Goal: Task Accomplishment & Management: Use online tool/utility

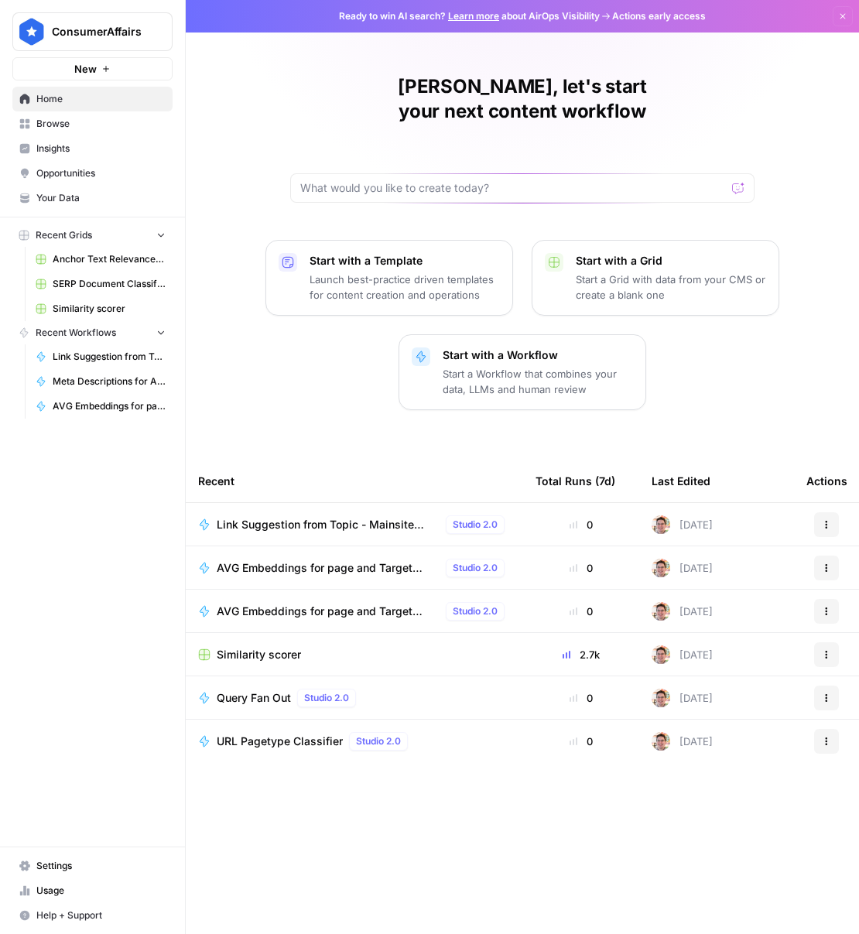
click at [53, 123] on span "Browse" at bounding box center [100, 124] width 129 height 14
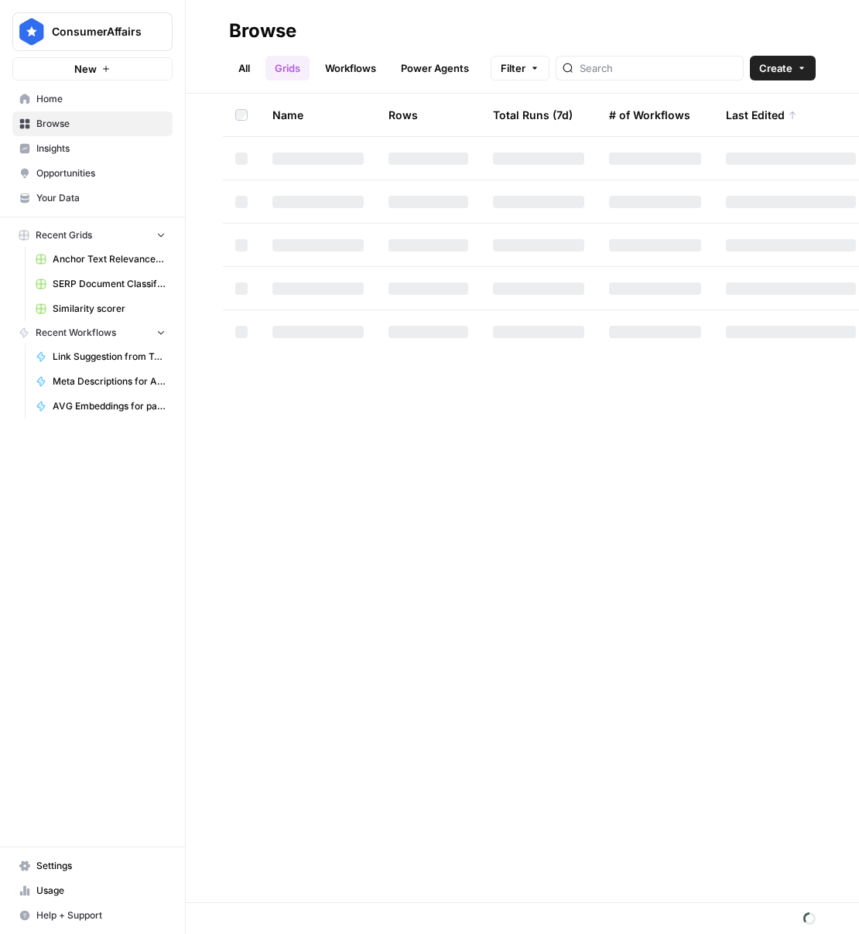
click at [245, 82] on header "Browse All Grids Workflows Power Agents Filter Create" at bounding box center [522, 47] width 673 height 94
click at [247, 68] on link "All" at bounding box center [244, 68] width 30 height 25
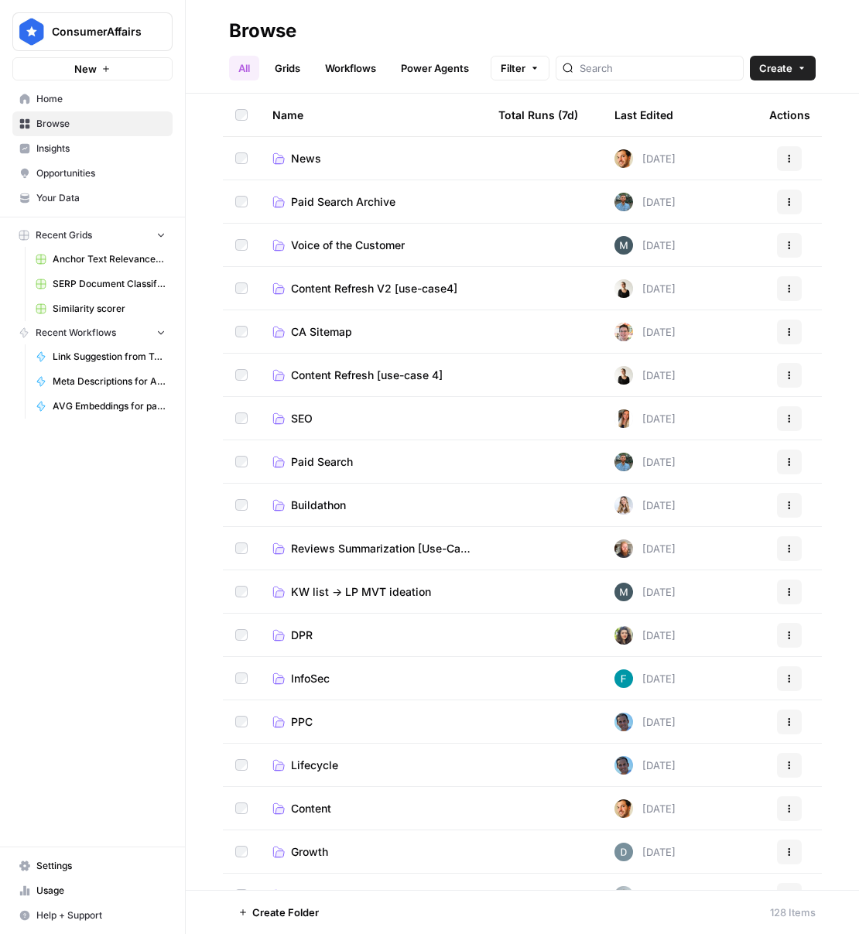
click at [303, 420] on span "SEO" at bounding box center [302, 418] width 22 height 15
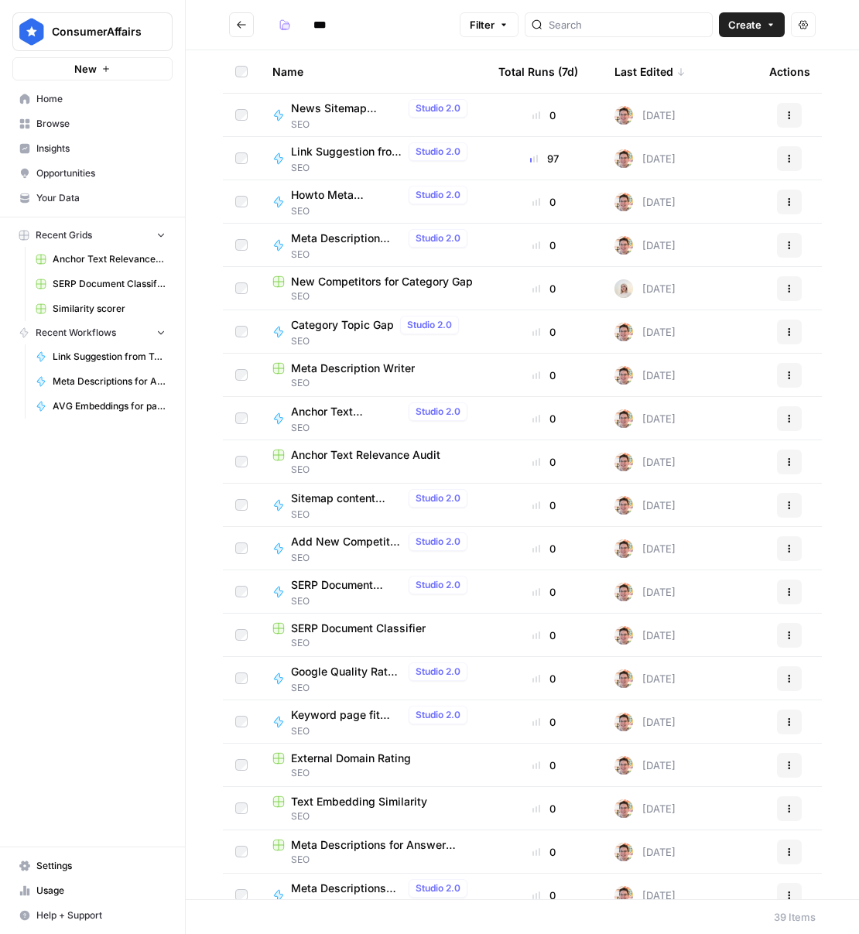
click at [365, 151] on span "Link Suggestion from Topic" at bounding box center [346, 151] width 111 height 15
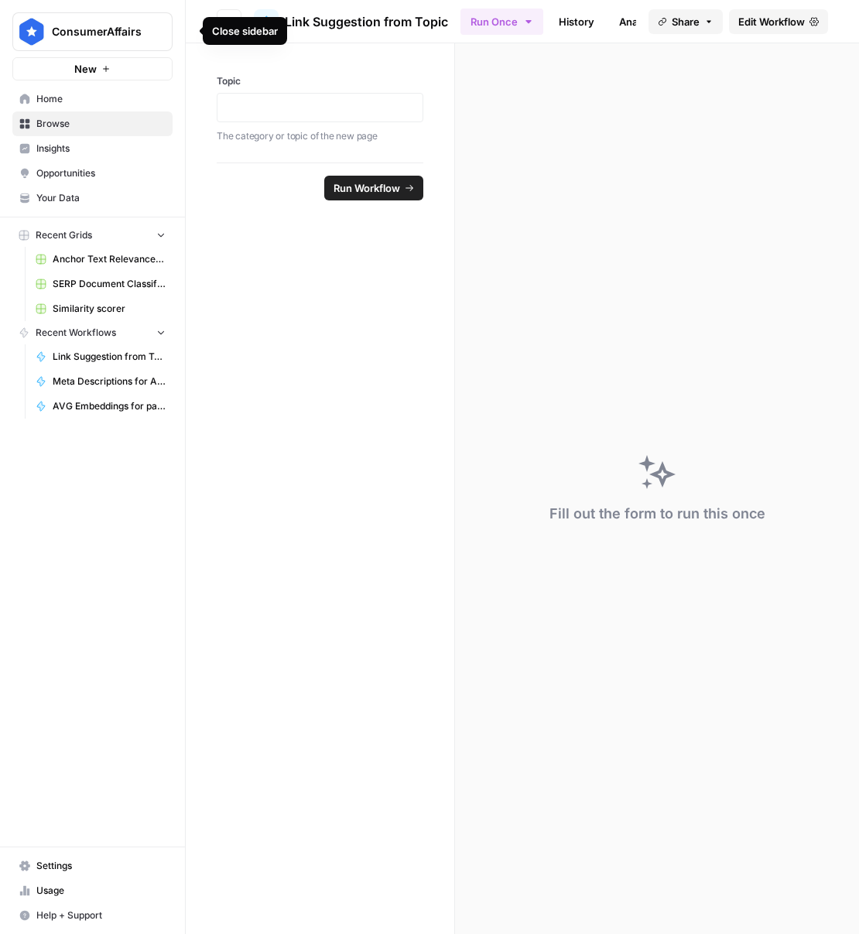
click at [231, 18] on div "Close sidebar" at bounding box center [245, 31] width 84 height 28
click at [221, 15] on button "Go back" at bounding box center [229, 21] width 25 height 25
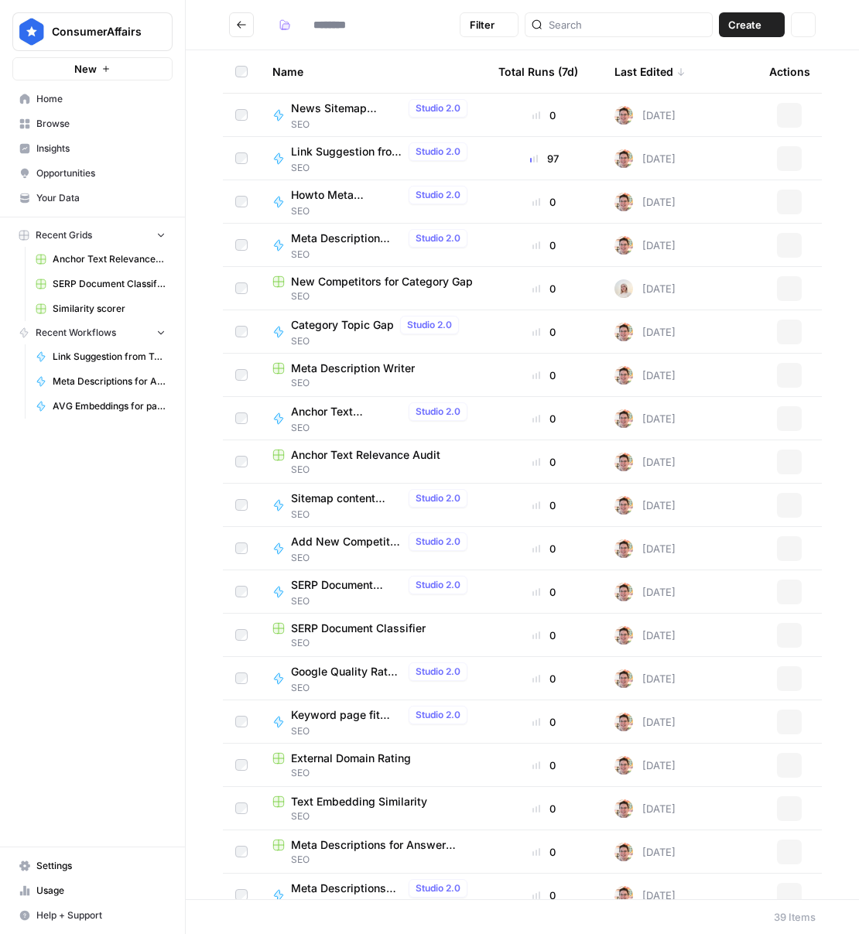
type input "***"
click at [234, 20] on button "Go back" at bounding box center [241, 24] width 25 height 25
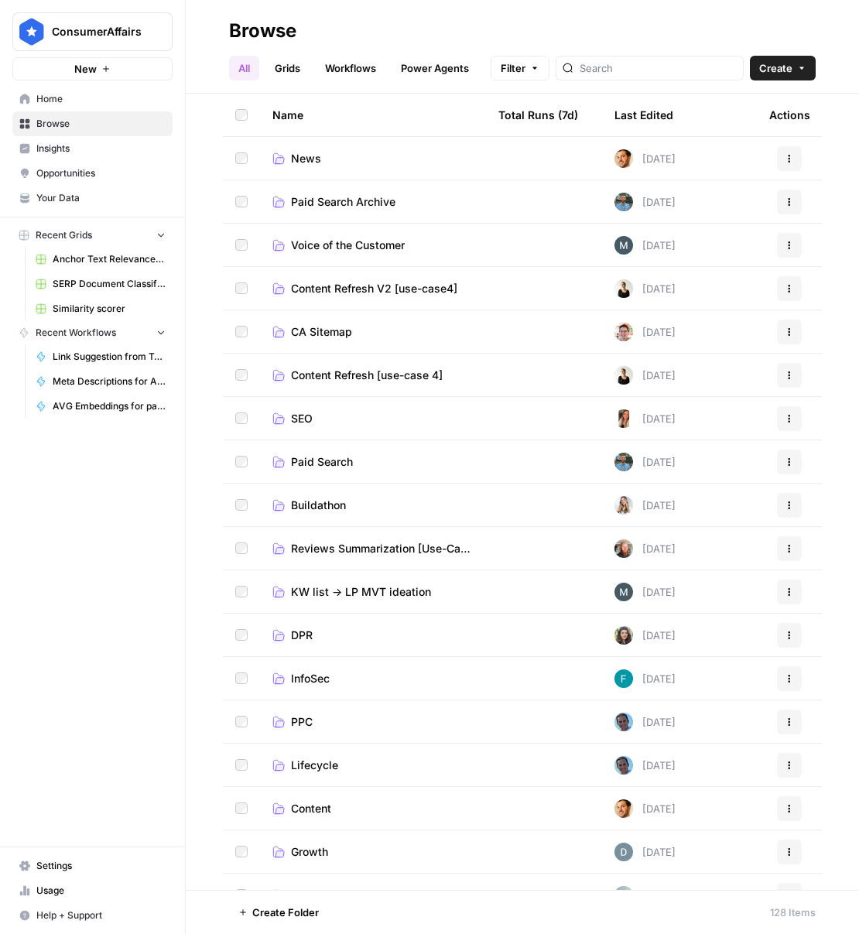
click at [275, 71] on link "Grids" at bounding box center [287, 68] width 44 height 25
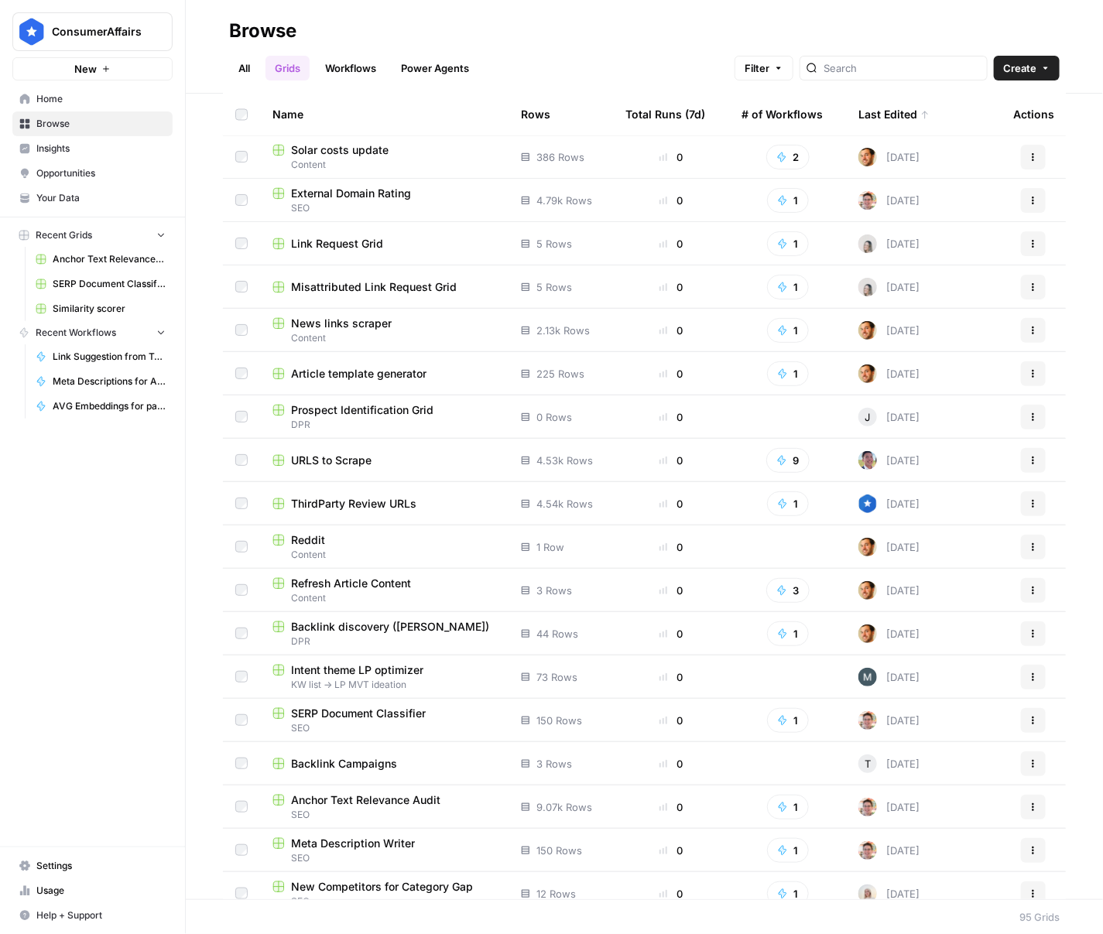
scroll to position [1455, 0]
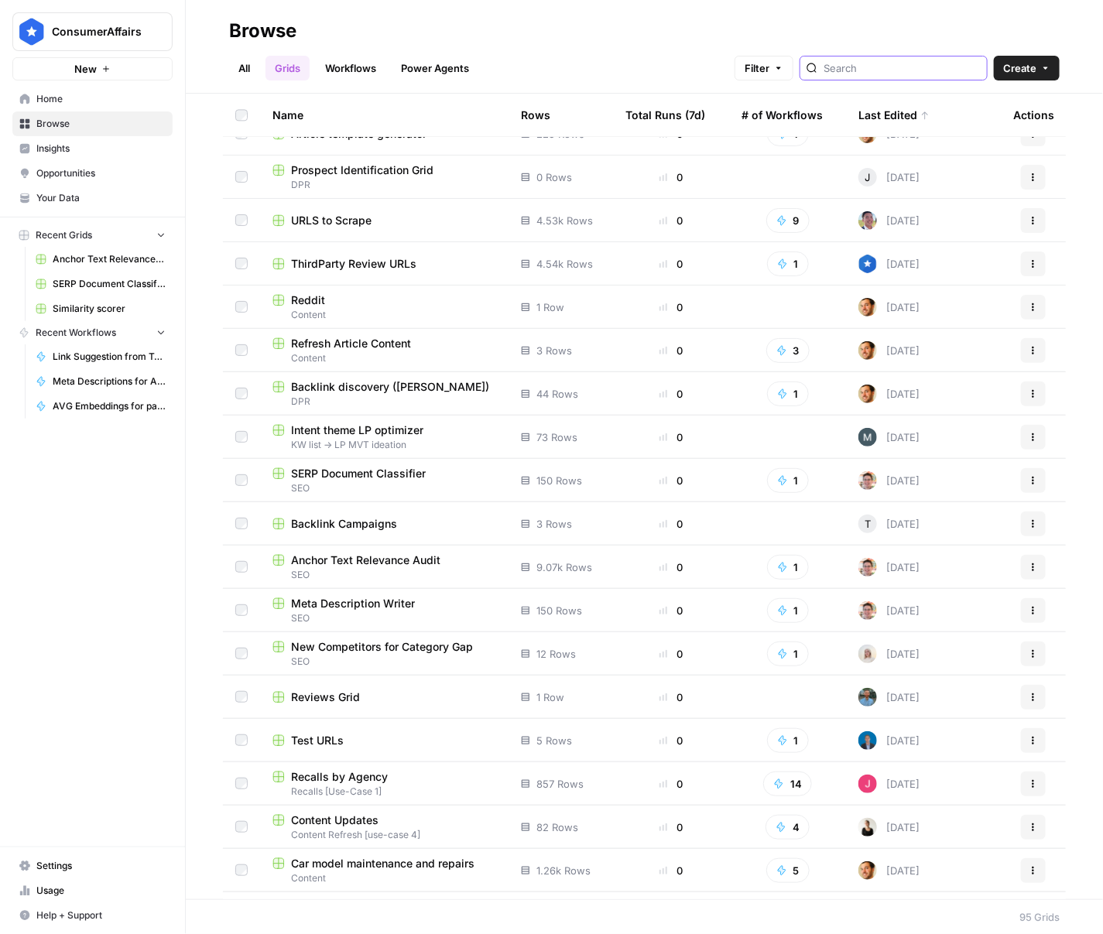
click at [858, 74] on input "search" at bounding box center [901, 67] width 157 height 15
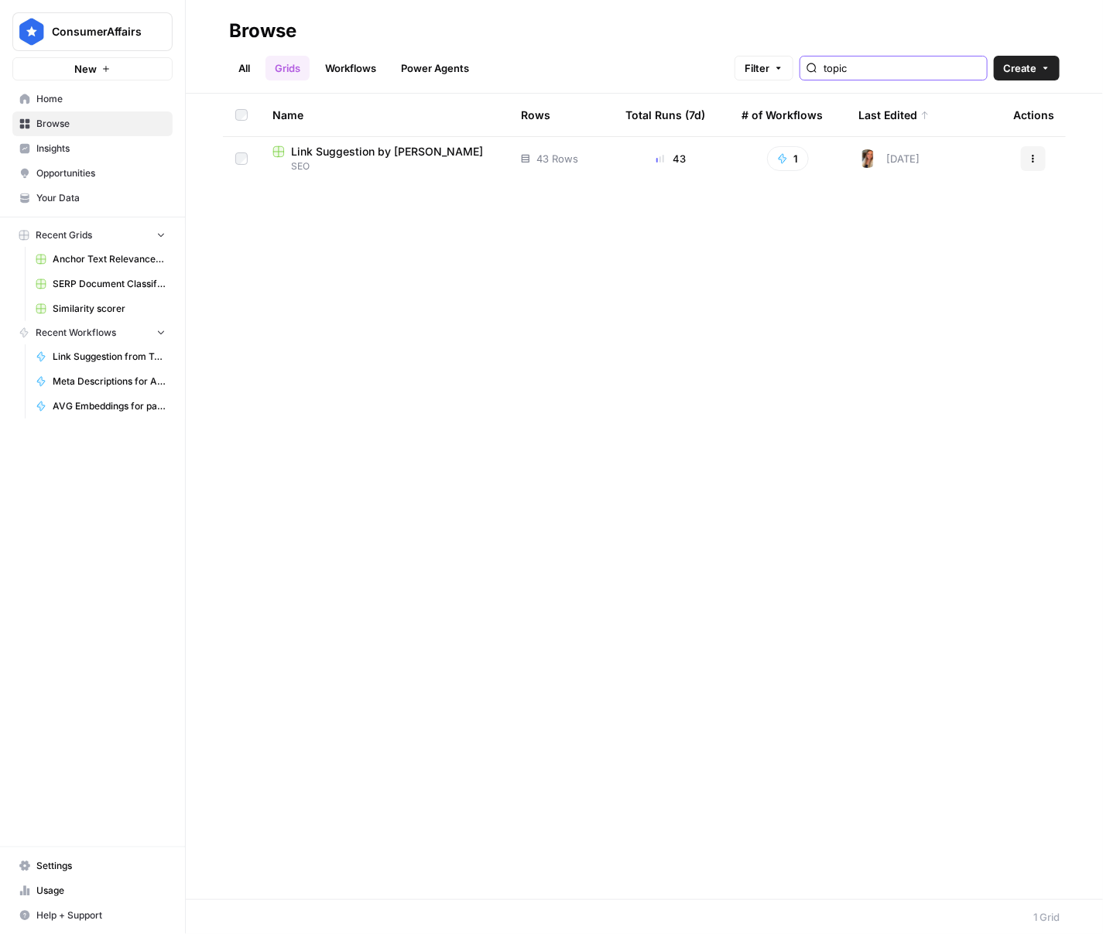
type input "topic"
click at [858, 162] on icon "button" at bounding box center [1032, 158] width 9 height 9
click at [858, 244] on span "Move To" at bounding box center [964, 251] width 124 height 15
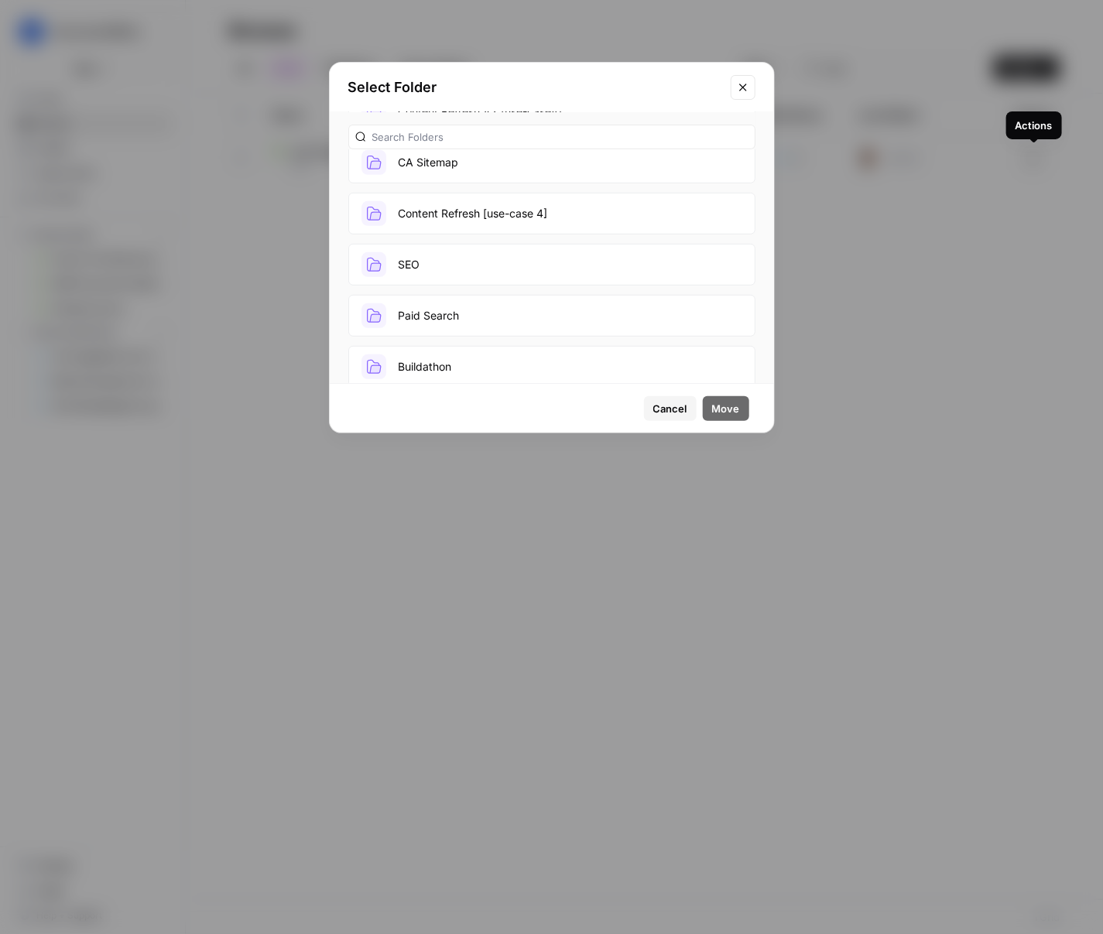
scroll to position [282, 0]
click at [556, 258] on button "SEO" at bounding box center [551, 255] width 407 height 42
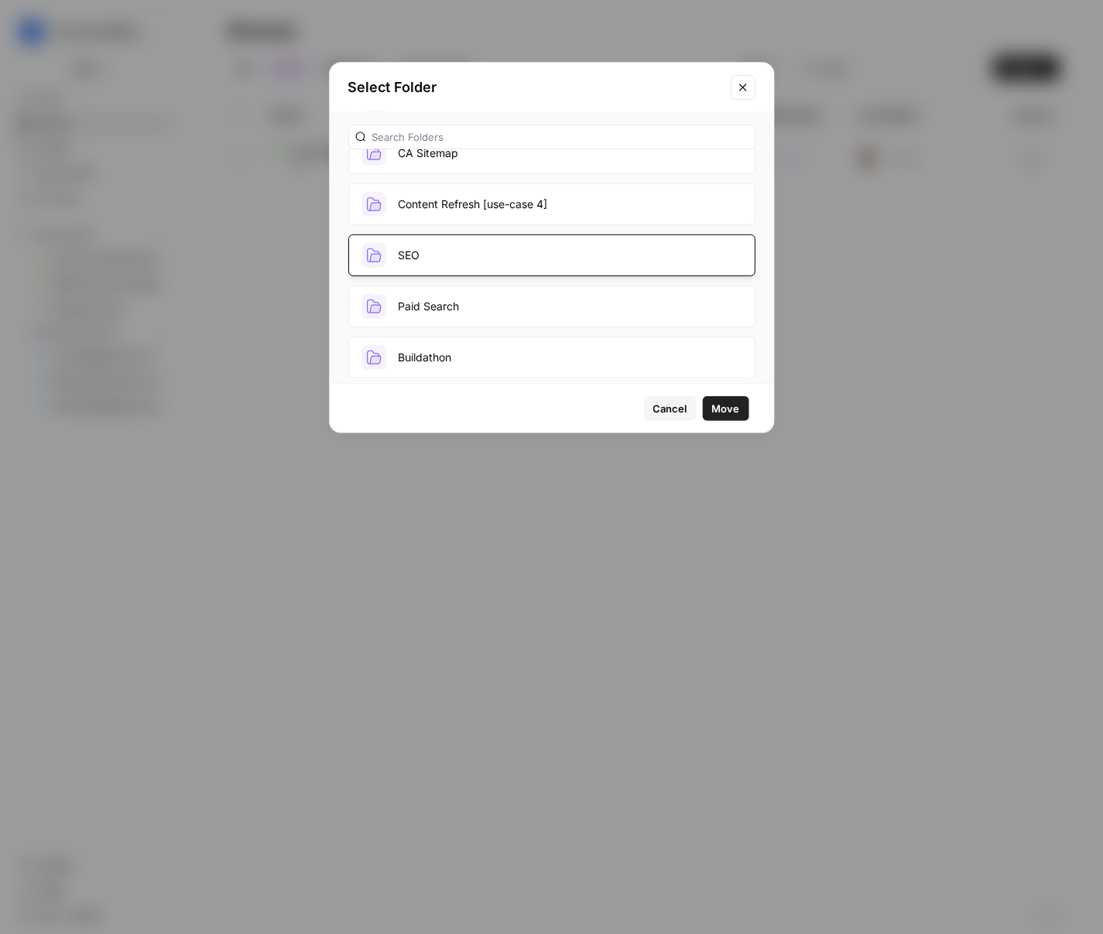
click at [744, 408] on button "Move" at bounding box center [726, 408] width 46 height 25
click at [724, 411] on span "Move" at bounding box center [726, 408] width 28 height 15
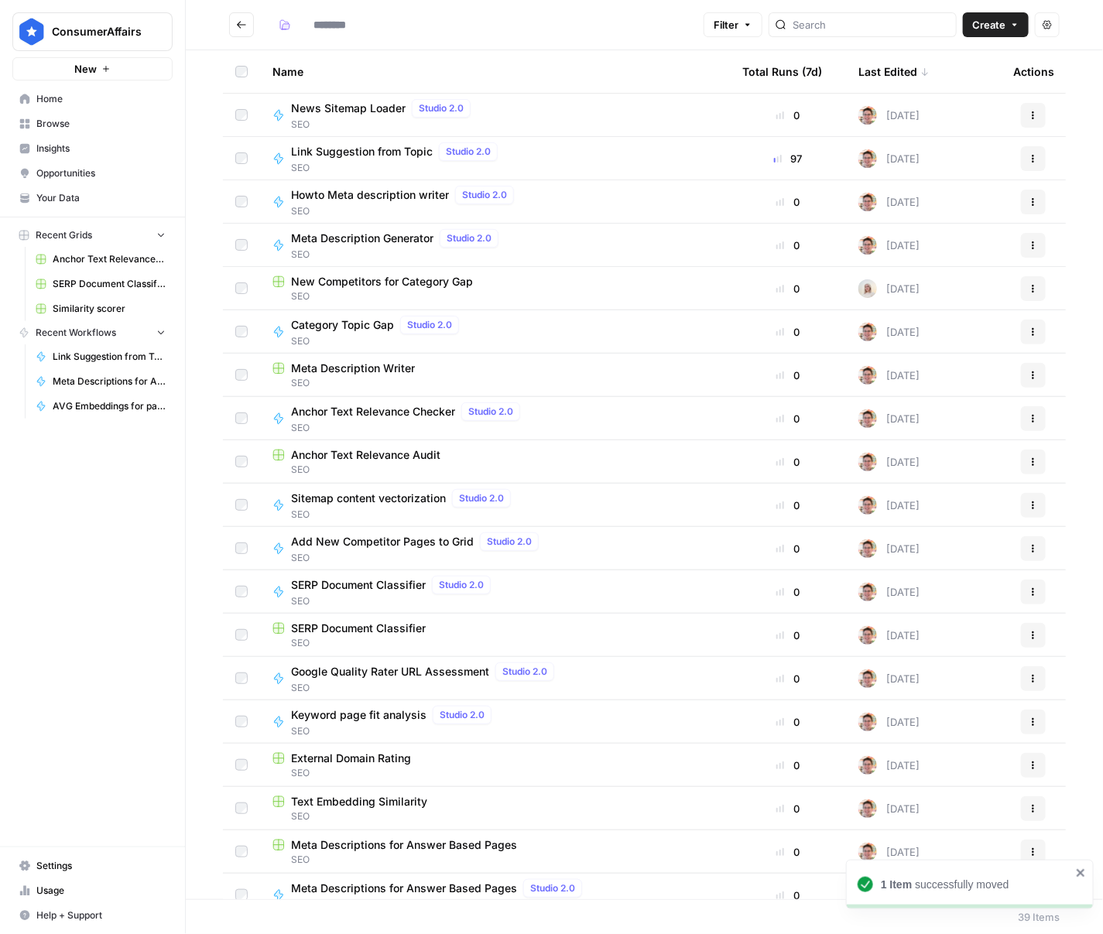
type input "***"
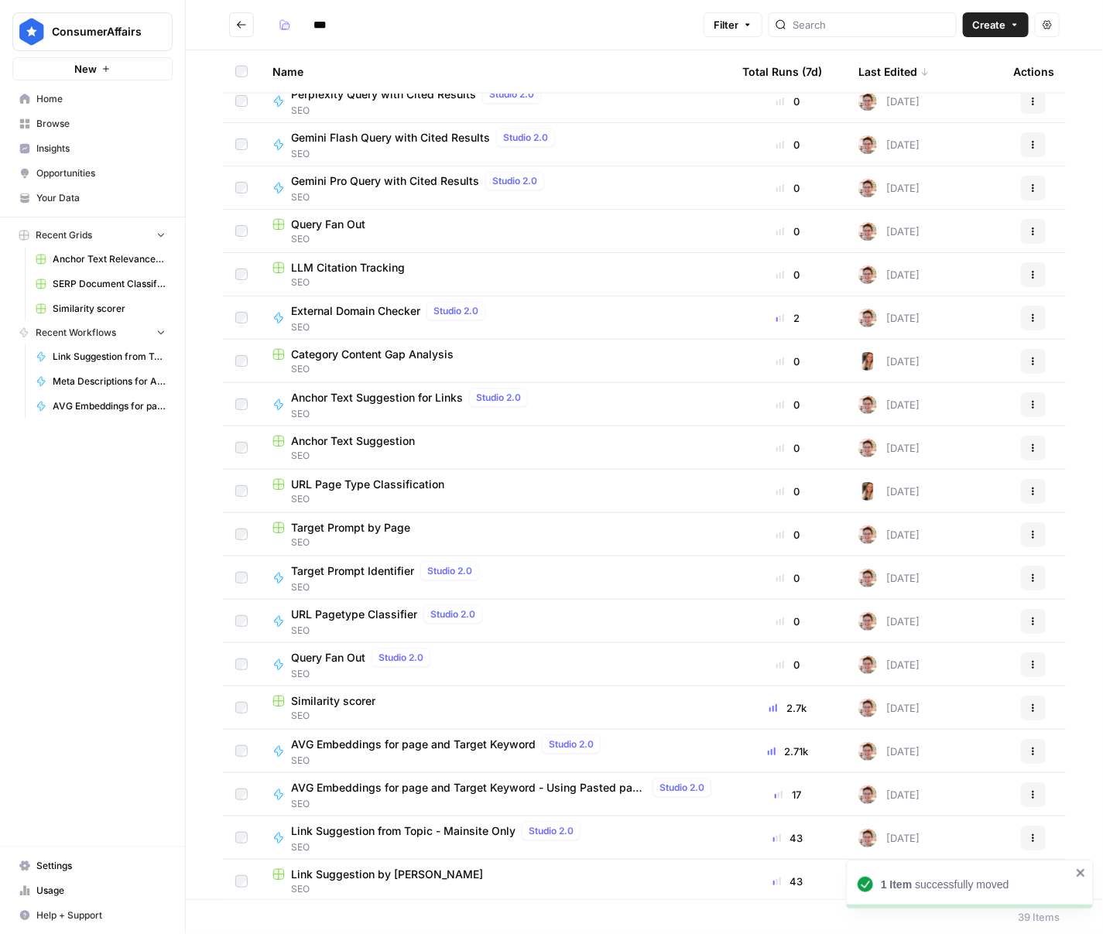
scroll to position [883, 0]
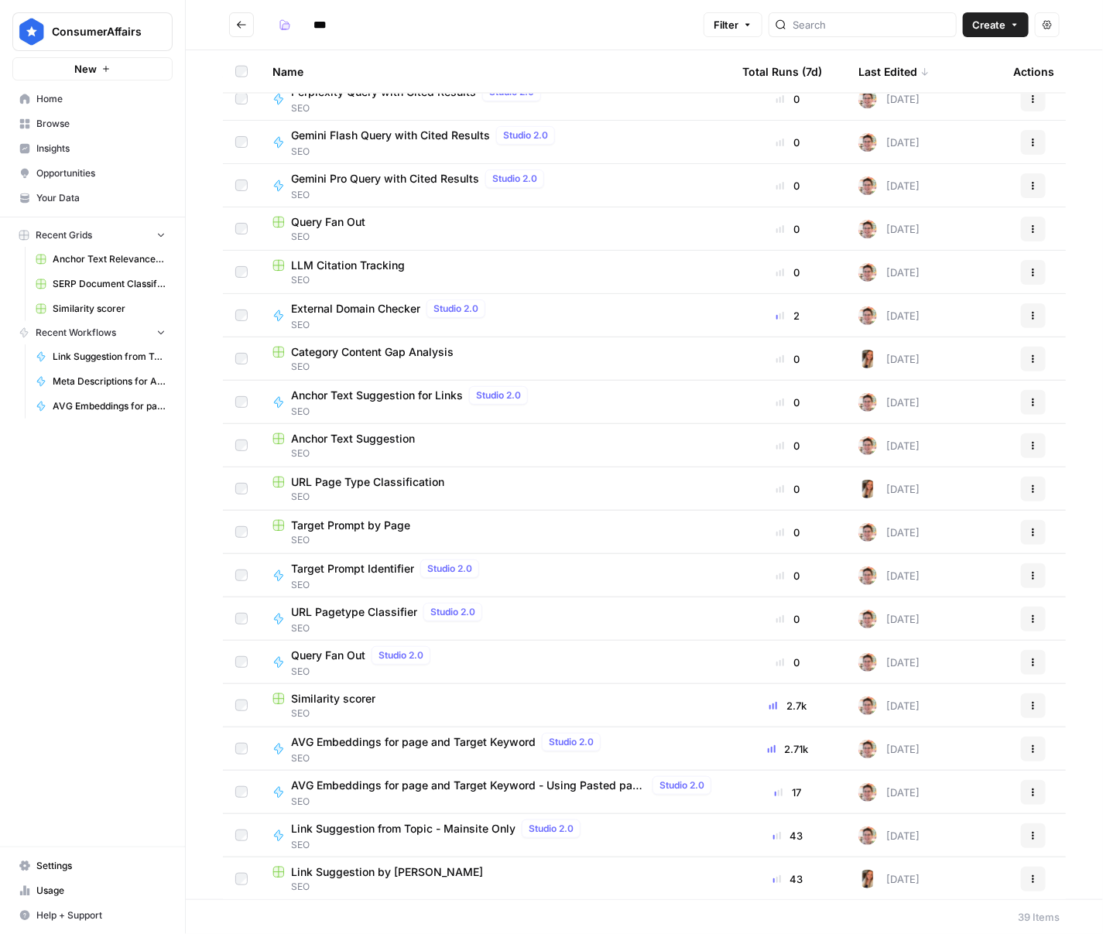
click at [385, 864] on span "Link Suggestion by [PERSON_NAME]" at bounding box center [387, 871] width 192 height 15
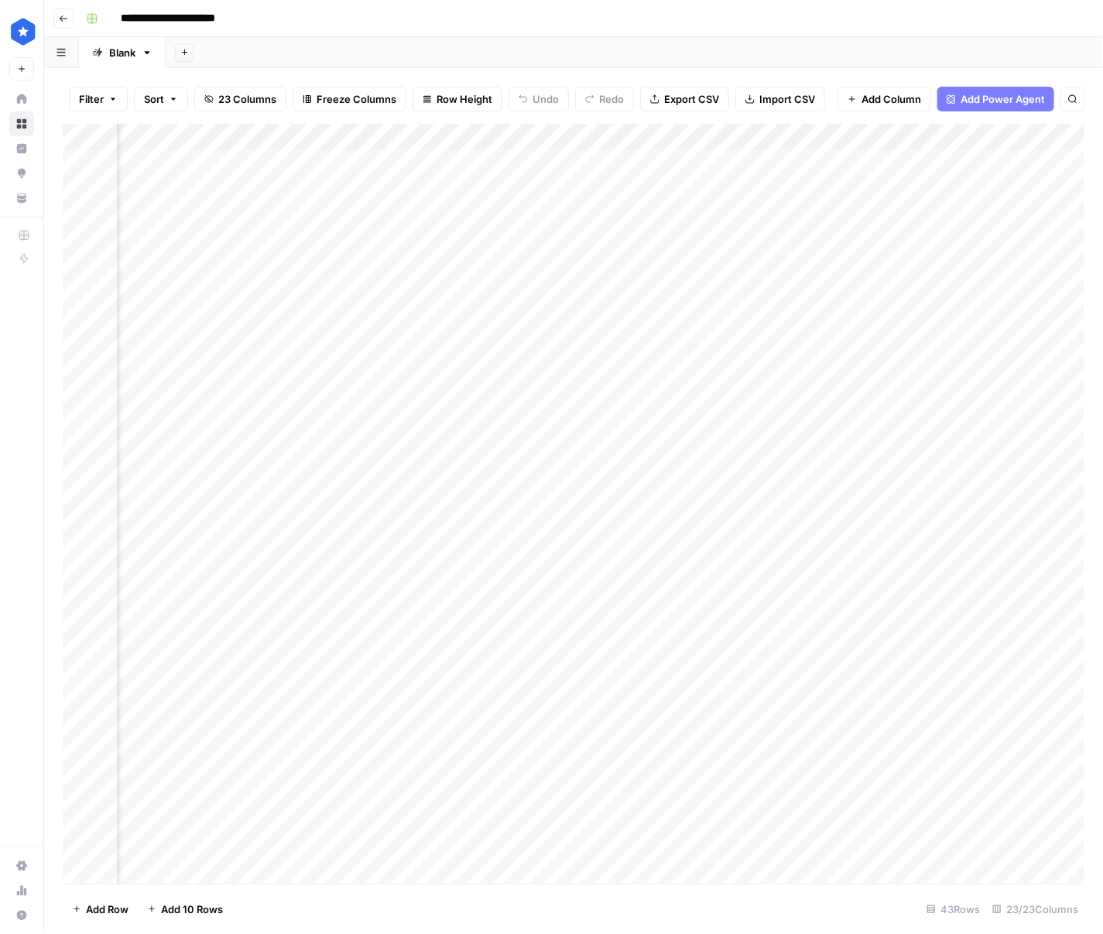
scroll to position [0, 123]
click at [681, 188] on div "Add Column" at bounding box center [573, 504] width 1021 height 760
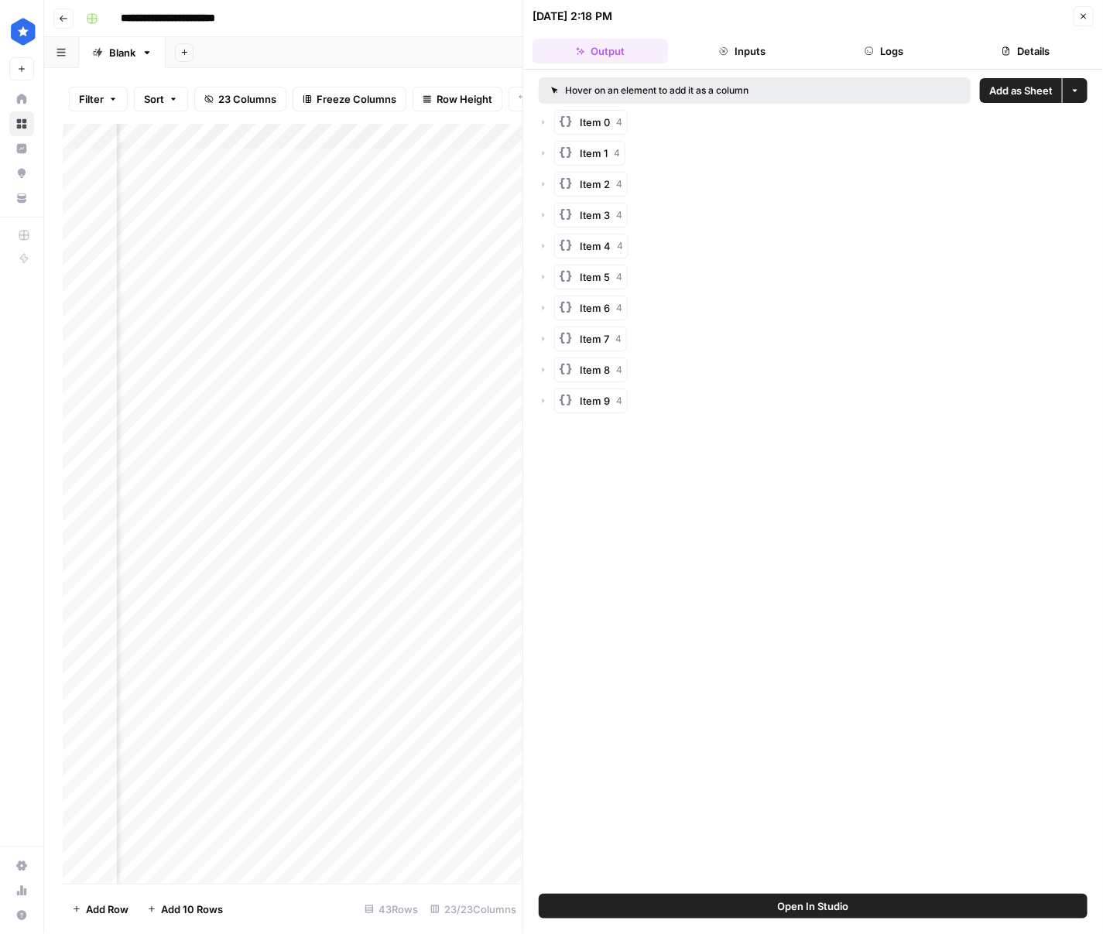
click at [565, 117] on rect "button" at bounding box center [565, 121] width 12 height 12
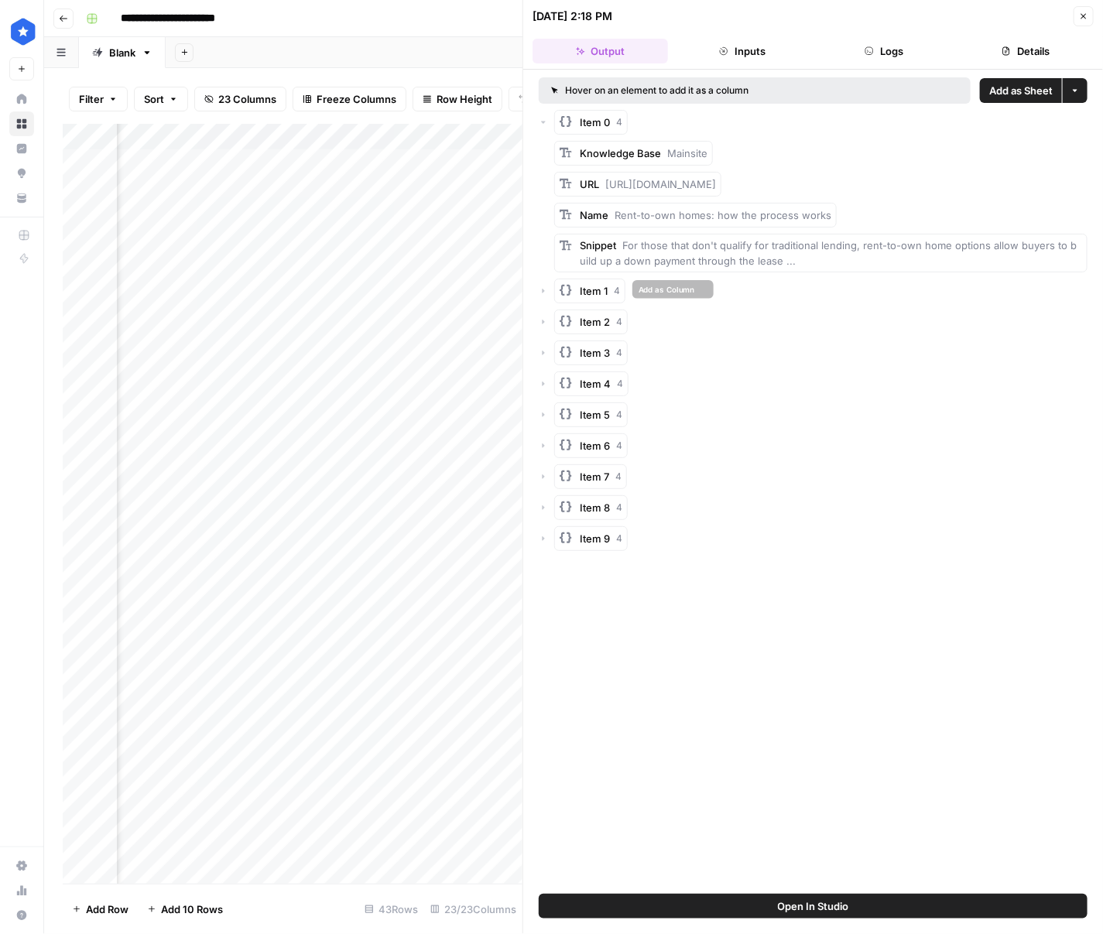
click at [587, 293] on span "Item 1" at bounding box center [594, 290] width 28 height 15
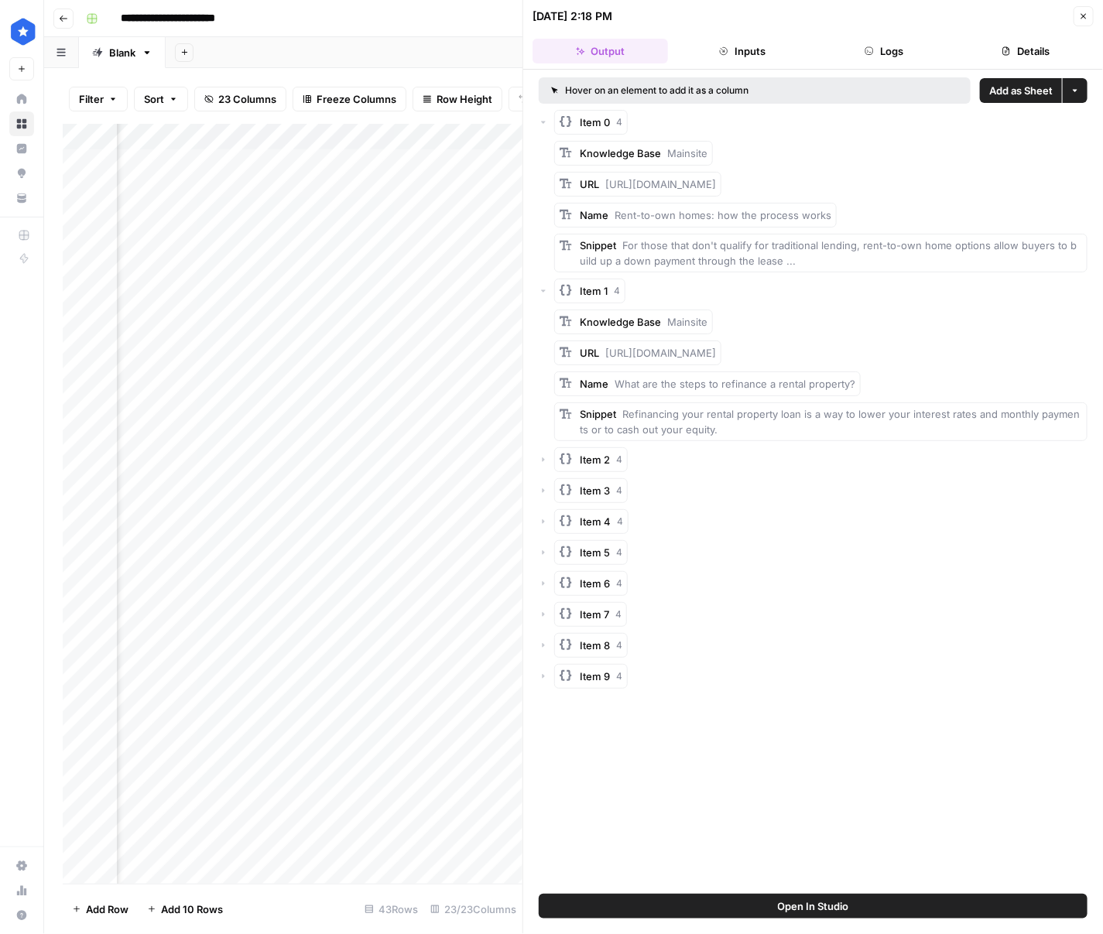
click at [858, 46] on button "Logs" at bounding box center [883, 51] width 135 height 25
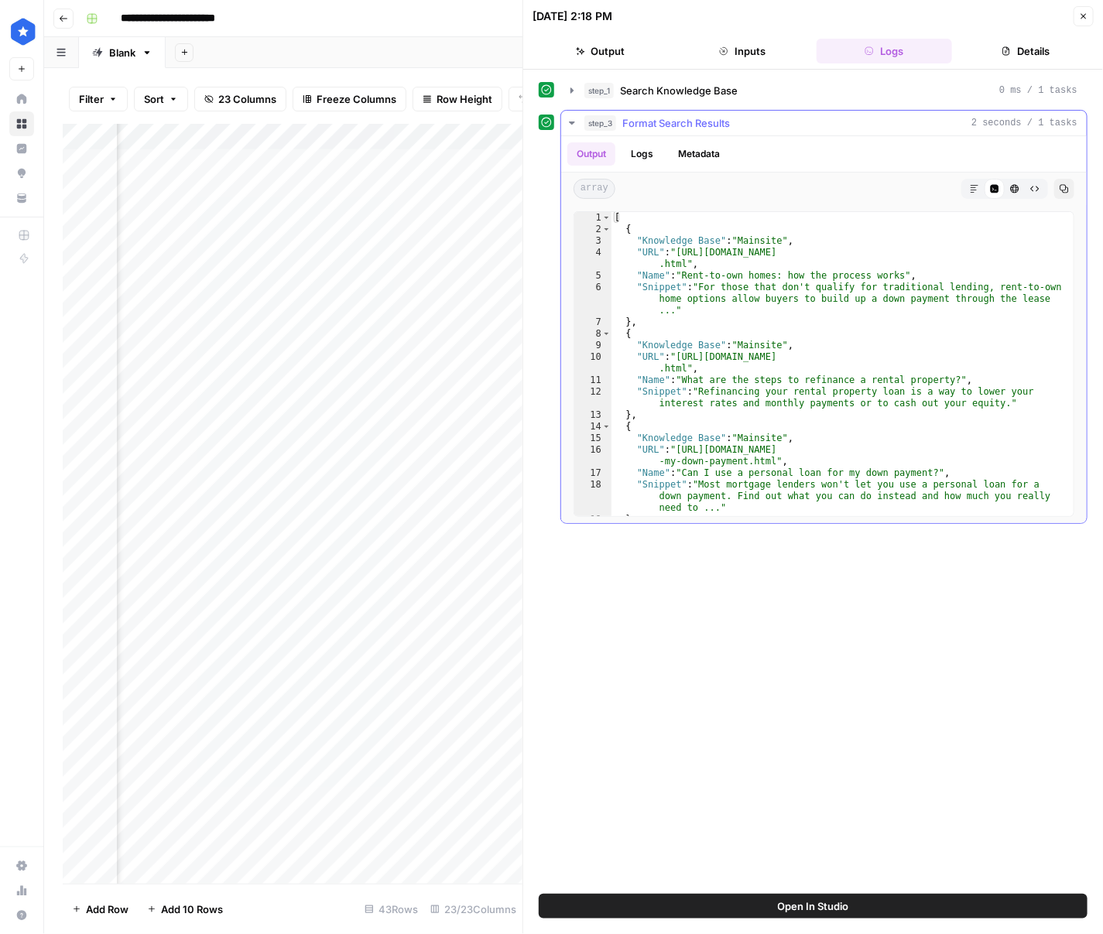
click at [602, 125] on span "step_3" at bounding box center [600, 122] width 32 height 15
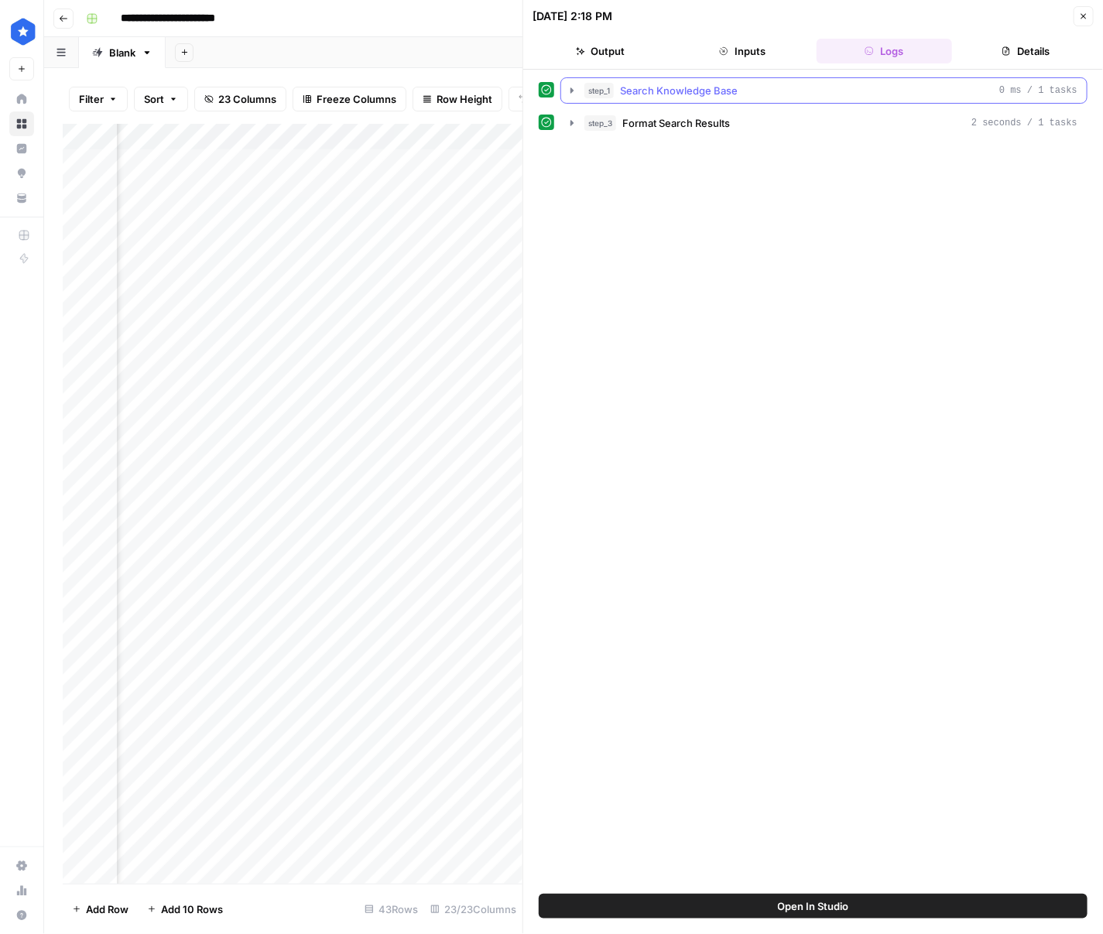
click at [609, 97] on span "step_1" at bounding box center [598, 90] width 29 height 15
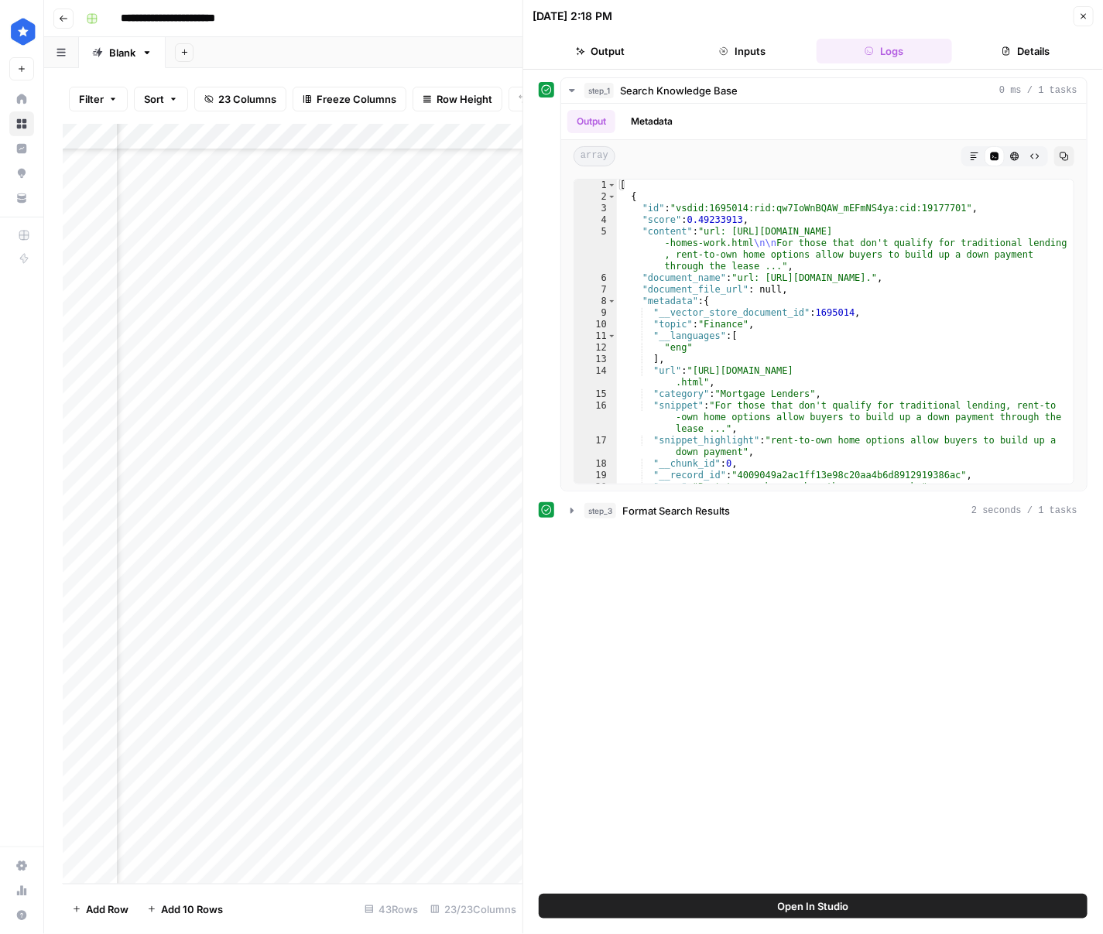
scroll to position [422, 463]
click at [472, 294] on div "Add Column" at bounding box center [293, 504] width 460 height 760
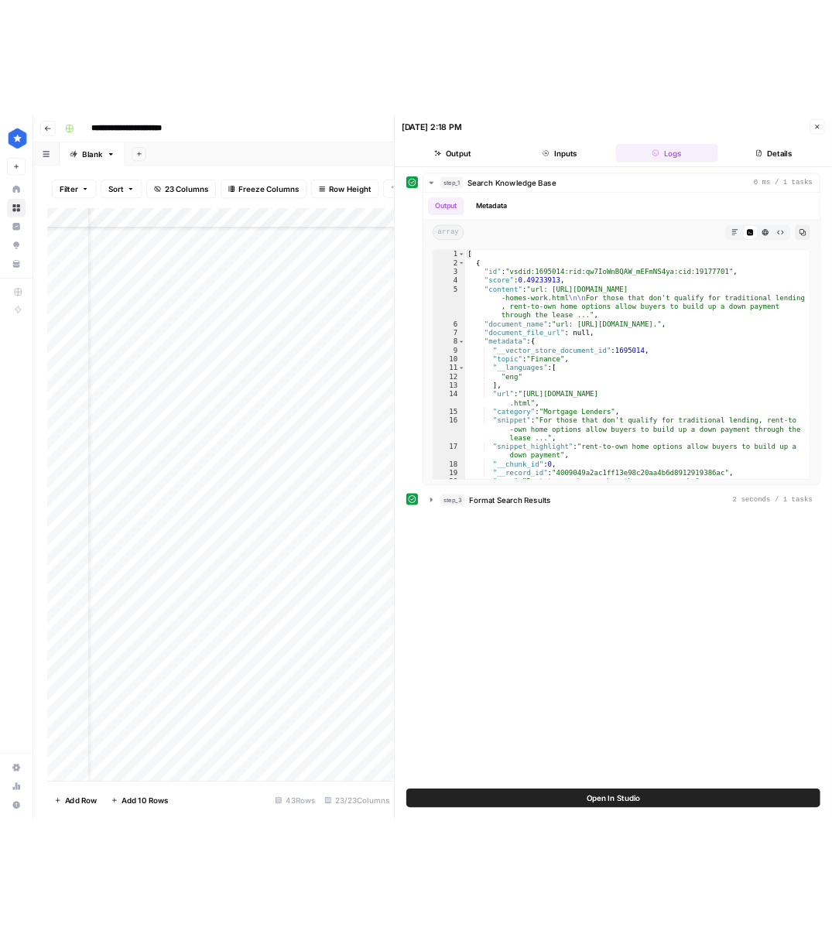
scroll to position [422, 214]
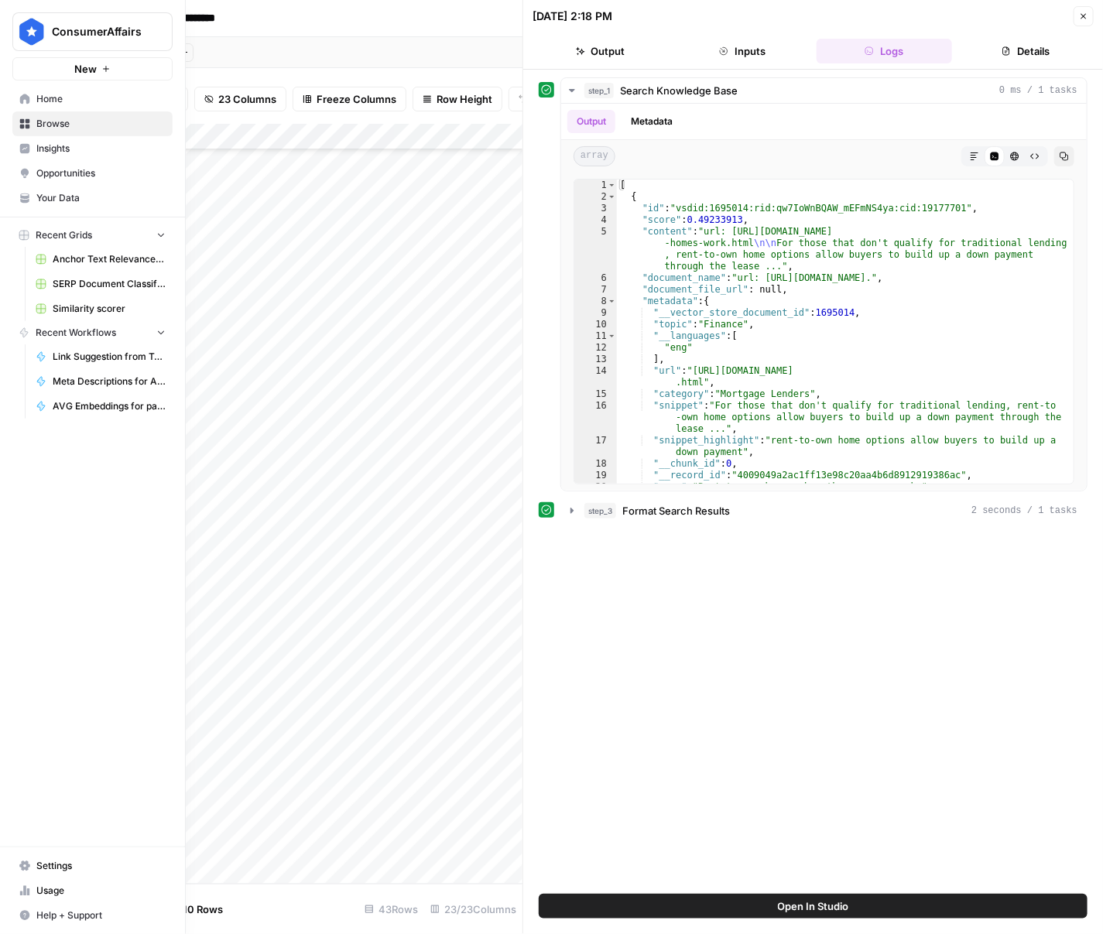
click at [2, 100] on nav "Home Browse Insights Opportunities Your Data" at bounding box center [92, 148] width 185 height 136
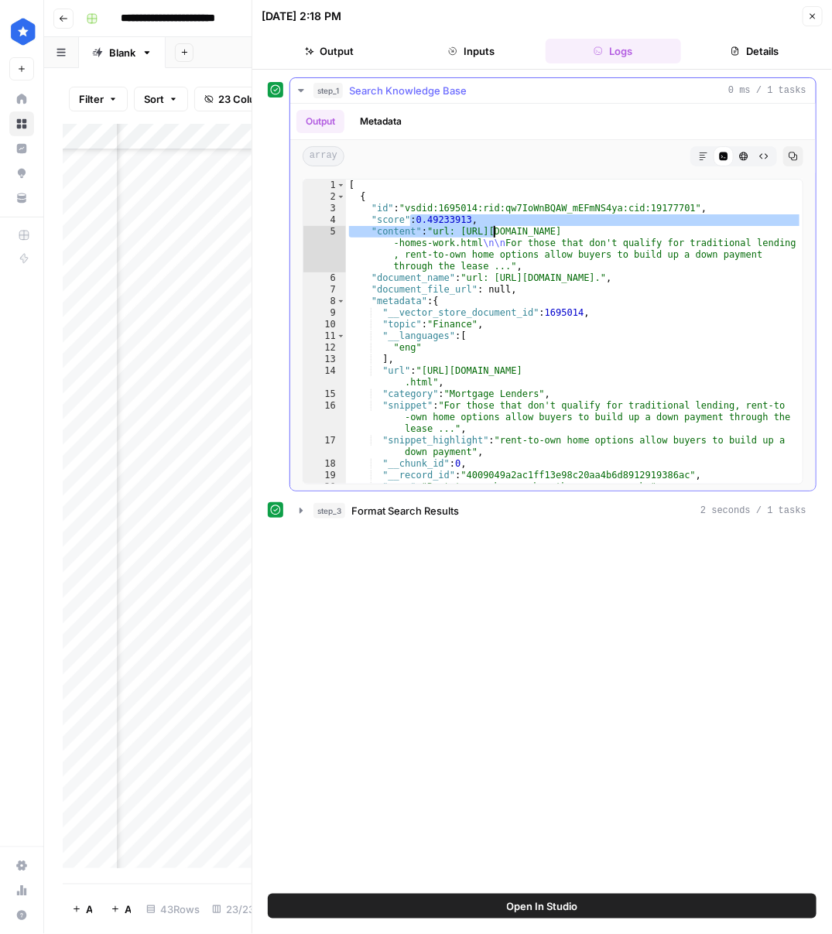
drag, startPoint x: 412, startPoint y: 217, endPoint x: 491, endPoint y: 226, distance: 80.2
click at [491, 226] on div "[ { "id" : "vsdid:1695014:rid:qw7IoWnBQAW_mEFmNS4ya:cid:19177701" , "score" : 0…" at bounding box center [574, 343] width 457 height 327
click at [492, 224] on div "[ { "id" : "vsdid:1695014:rid:qw7IoWnBQAW_mEFmNS4ya:cid:19177701" , "score" : 0…" at bounding box center [574, 343] width 457 height 327
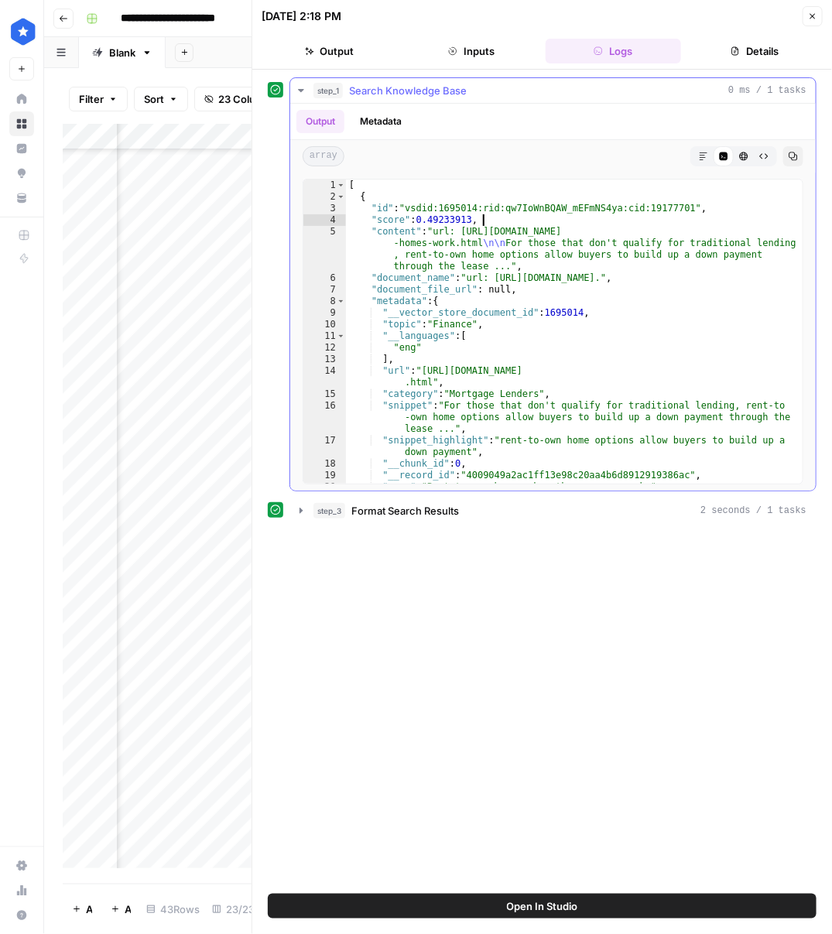
click at [492, 224] on div "[ { "id" : "vsdid:1695014:rid:qw7IoWnBQAW_mEFmNS4ya:cid:19177701" , "score" : 0…" at bounding box center [574, 343] width 457 height 327
click at [488, 222] on div "[ { "id" : "vsdid:1695014:rid:qw7IoWnBQAW_mEFmNS4ya:cid:19177701" , "score" : 0…" at bounding box center [574, 343] width 457 height 327
click at [498, 214] on div "[ { "id" : "vsdid:1695014:rid:qw7IoWnBQAW_mEFmNS4ya:cid:19177701" , "score" : 0…" at bounding box center [574, 343] width 457 height 327
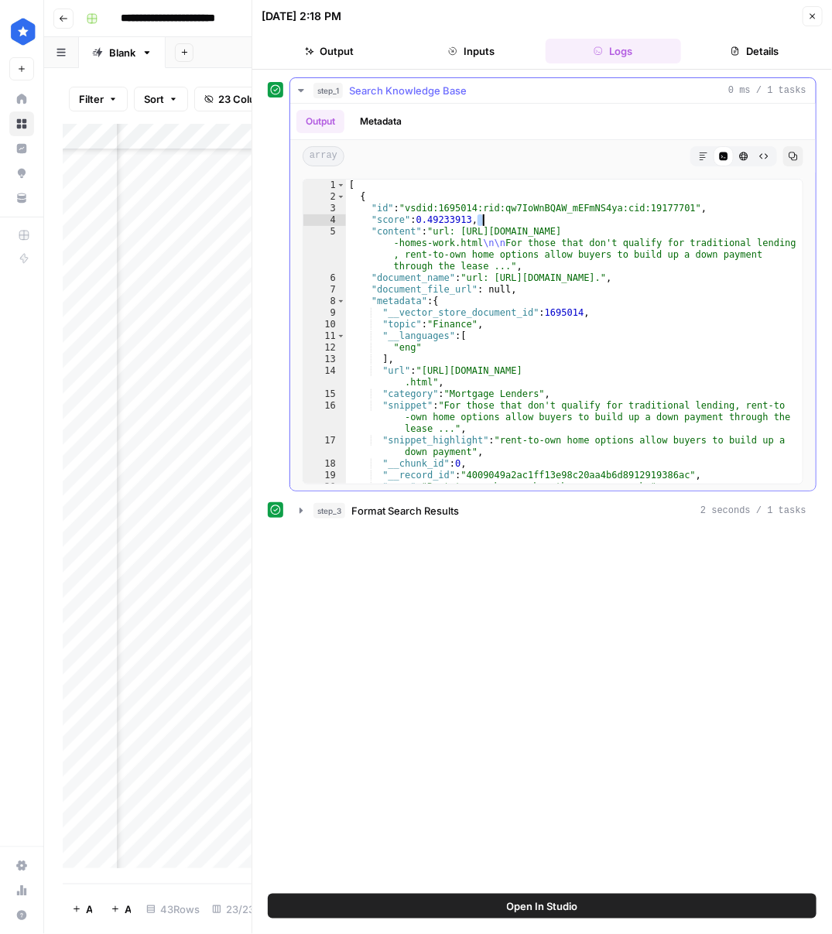
click at [498, 214] on div "[ { "id" : "vsdid:1695014:rid:qw7IoWnBQAW_mEFmNS4ya:cid:19177701" , "score" : 0…" at bounding box center [574, 343] width 457 height 327
type textarea "**********"
